Goal: Task Accomplishment & Management: Manage account settings

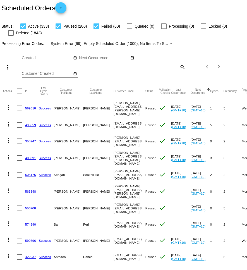
scroll to position [4, 0]
click at [181, 66] on mat-icon "search" at bounding box center [182, 66] width 7 height 9
click at [170, 66] on input "Search" at bounding box center [165, 65] width 41 height 4
paste input "[EMAIL_ADDRESS][DOMAIN_NAME]"
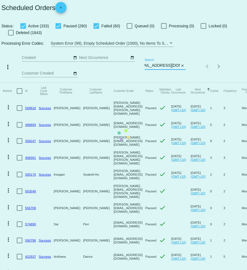
scroll to position [0, 0]
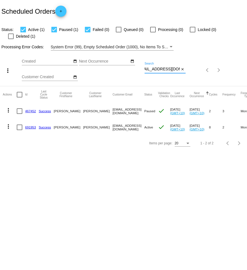
type input "[EMAIL_ADDRESS][DOMAIN_NAME]"
click at [8, 123] on mat-icon "more_vert" at bounding box center [8, 126] width 7 height 7
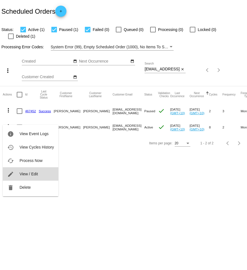
click at [35, 170] on button "edit View / Edit" at bounding box center [31, 173] width 56 height 13
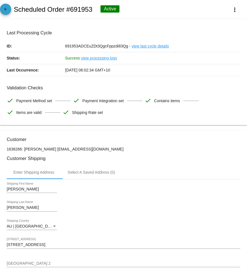
click at [5, 9] on mat-icon "arrow_back" at bounding box center [5, 10] width 7 height 7
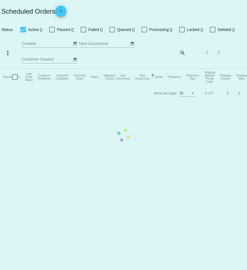
checkbox input "true"
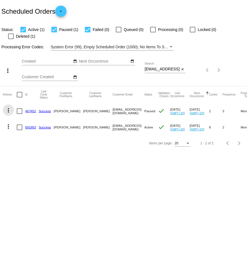
click at [7, 107] on mat-icon "more_vert" at bounding box center [8, 110] width 7 height 7
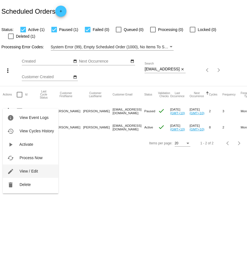
click at [28, 171] on span "View / Edit" at bounding box center [29, 171] width 18 height 4
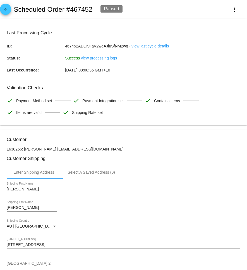
click at [3, 11] on mat-icon "arrow_back" at bounding box center [5, 10] width 7 height 7
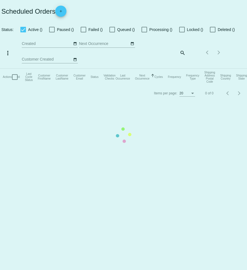
checkbox input "true"
